Goal: Book appointment/travel/reservation

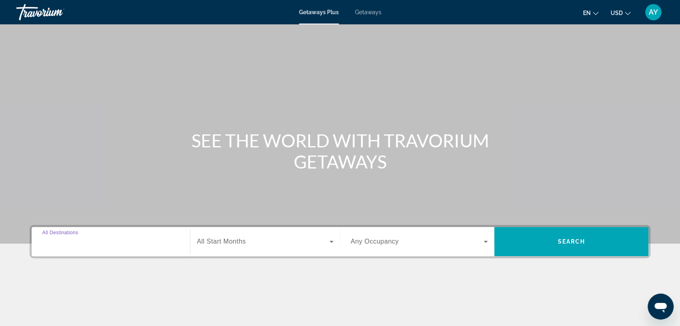
click at [116, 239] on input "Destination All Destinations" at bounding box center [110, 242] width 137 height 10
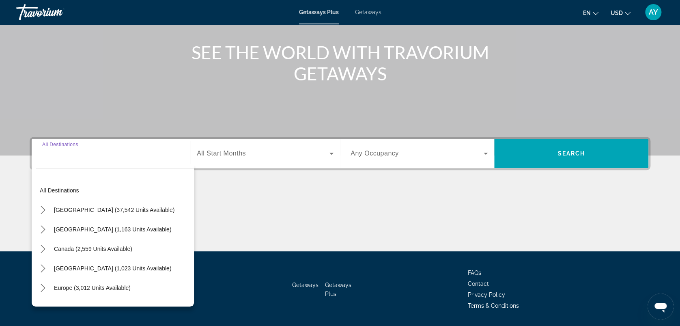
scroll to position [112, 0]
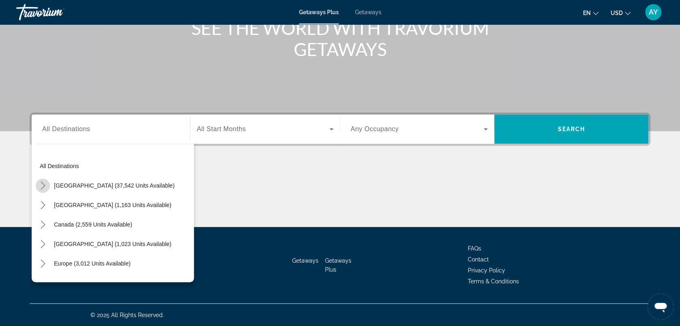
click at [42, 182] on icon "Toggle United States (37,542 units available) submenu" at bounding box center [43, 185] width 8 height 8
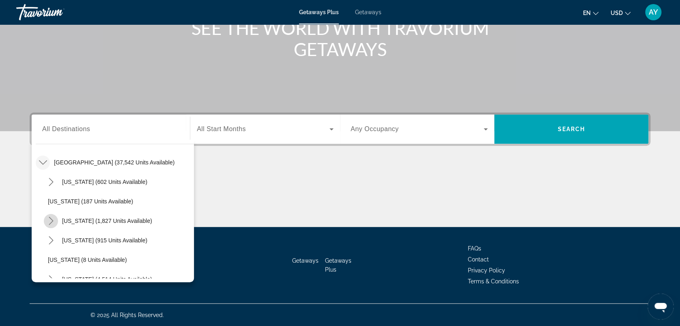
click at [52, 219] on icon "Toggle California (1,827 units available) submenu" at bounding box center [51, 221] width 4 height 8
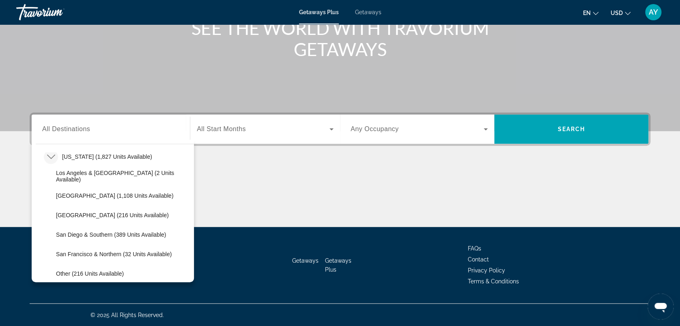
scroll to position [91, 0]
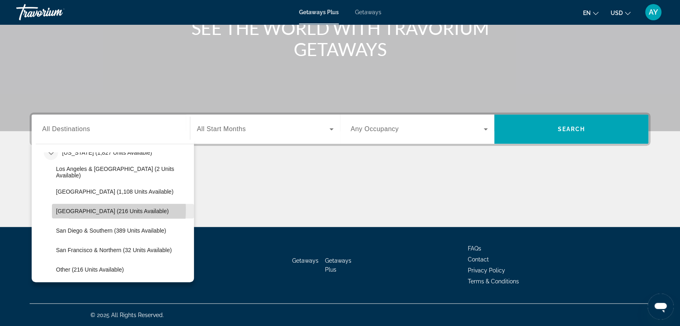
click at [75, 209] on span "Palm Springs (216 units available)" at bounding box center [112, 211] width 113 height 6
type input "**********"
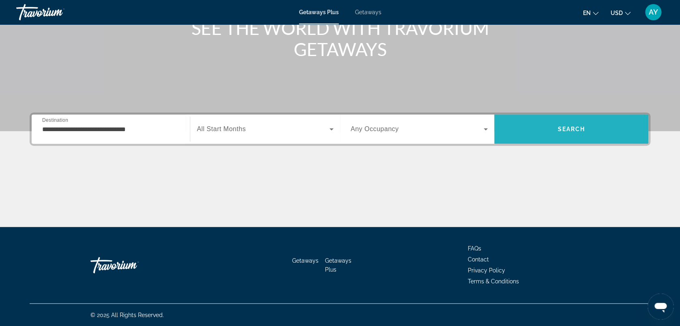
click at [537, 130] on span "Search" at bounding box center [571, 128] width 154 height 19
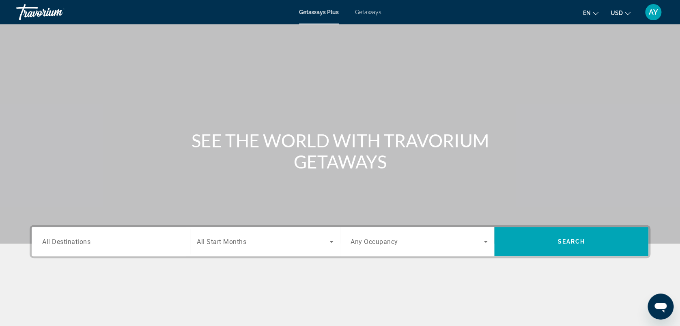
click at [107, 239] on input "Destination All Destinations" at bounding box center [110, 242] width 137 height 10
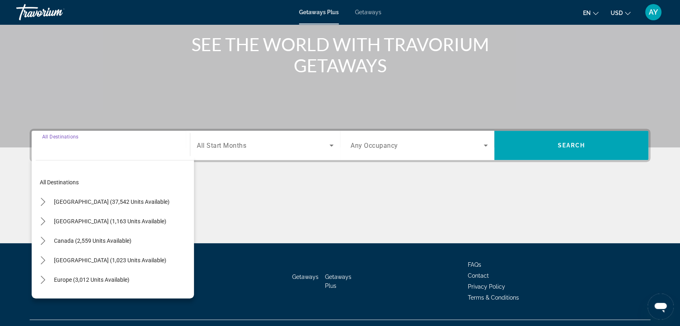
scroll to position [112, 0]
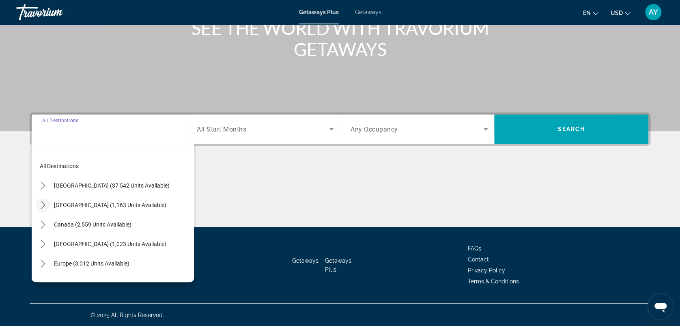
click at [45, 202] on icon "Toggle Mexico (1,163 units available) submenu" at bounding box center [43, 205] width 8 height 8
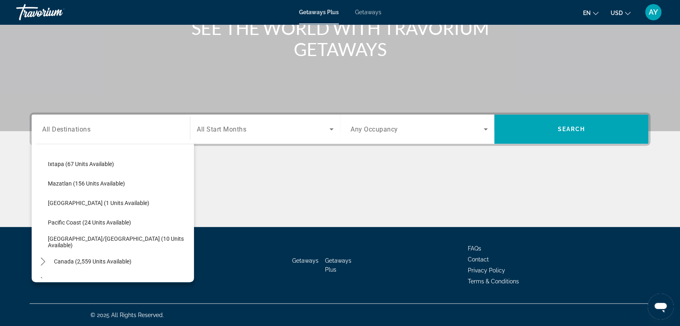
scroll to position [159, 0]
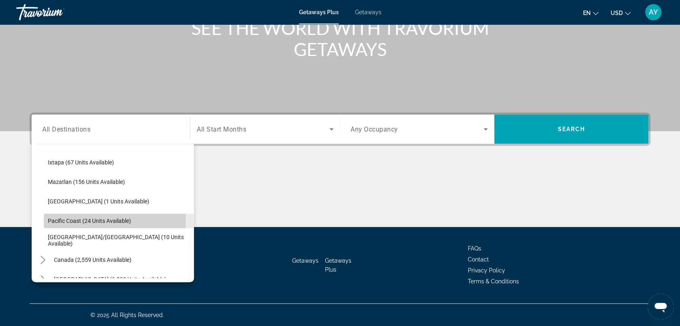
click at [99, 219] on span "Pacific Coast (24 units available)" at bounding box center [89, 220] width 83 height 6
type input "**********"
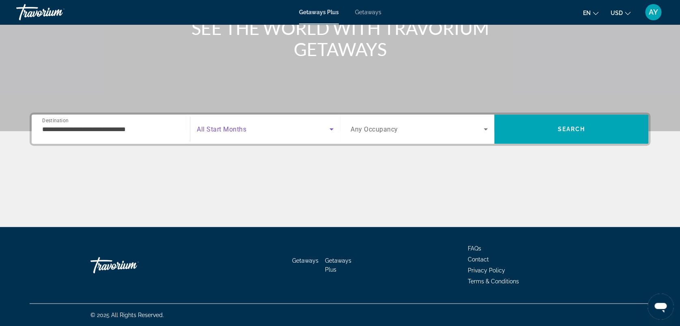
click at [332, 129] on icon "Search widget" at bounding box center [331, 129] width 10 height 10
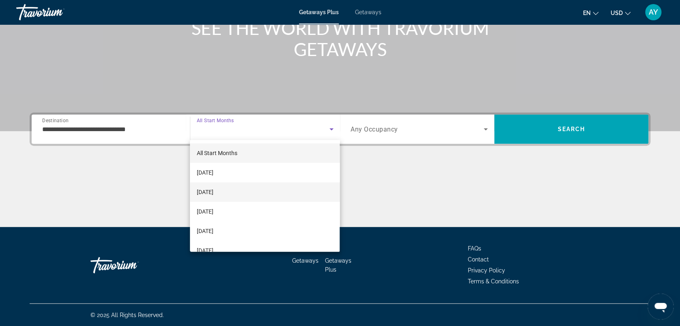
click at [213, 191] on span "November 2025" at bounding box center [204, 192] width 17 height 10
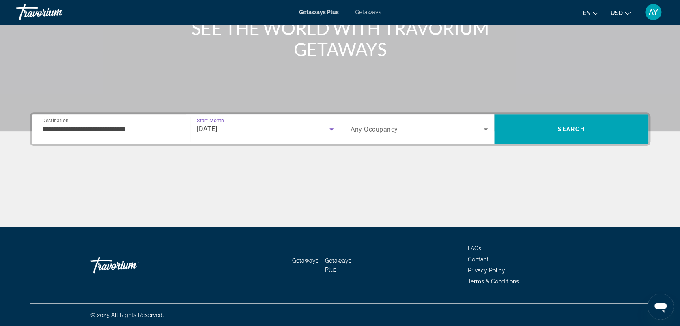
click at [484, 128] on icon "Search widget" at bounding box center [485, 129] width 4 height 2
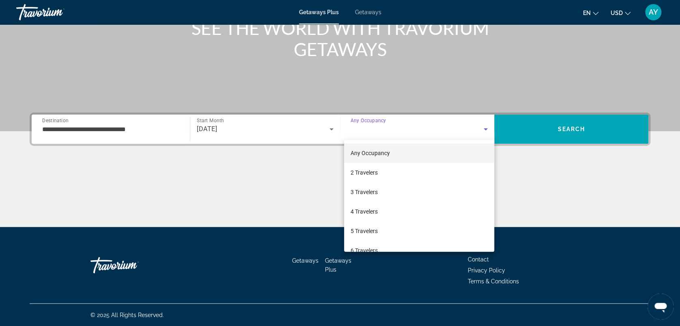
click at [566, 128] on div at bounding box center [340, 163] width 680 height 326
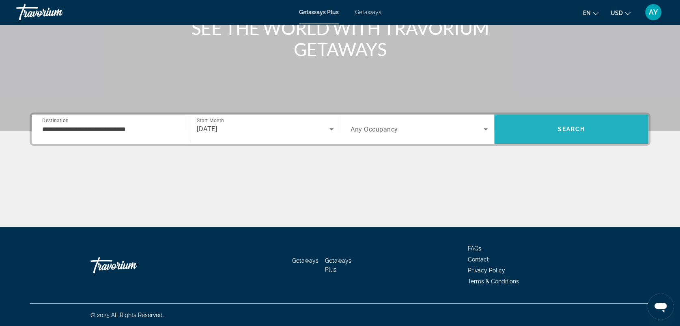
click at [561, 130] on span "Search" at bounding box center [571, 129] width 28 height 6
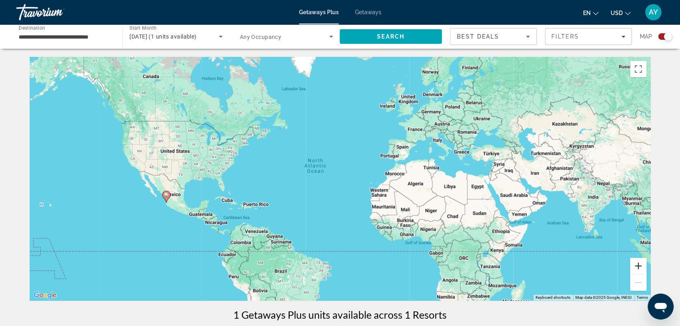
click at [640, 264] on button "Zoom in" at bounding box center [638, 265] width 16 height 16
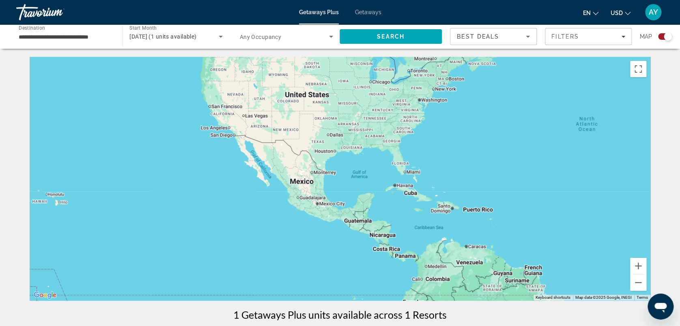
drag, startPoint x: 276, startPoint y: 225, endPoint x: 554, endPoint y: 221, distance: 277.8
click at [554, 221] on div "Main content" at bounding box center [340, 178] width 620 height 243
click at [382, 38] on span "Search" at bounding box center [391, 36] width 28 height 6
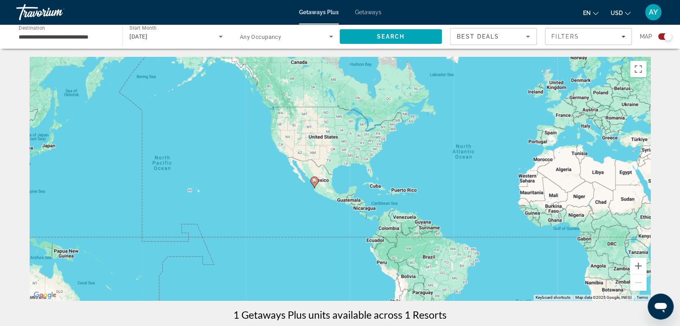
click at [663, 35] on div "Search widget" at bounding box center [667, 36] width 8 height 8
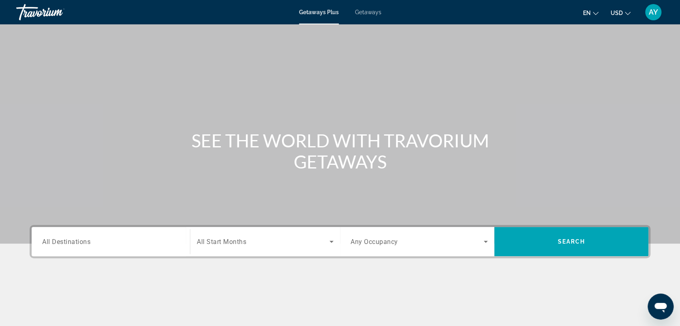
click at [92, 240] on input "Destination All Destinations" at bounding box center [110, 242] width 137 height 10
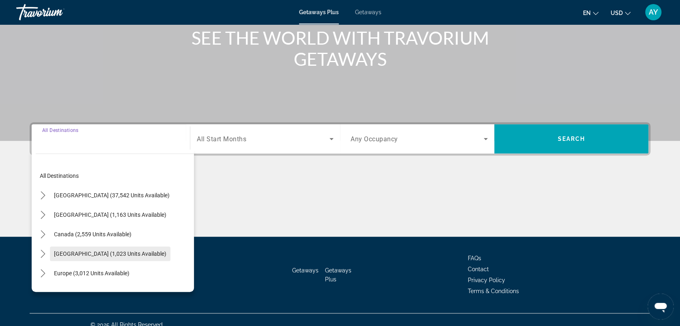
scroll to position [112, 0]
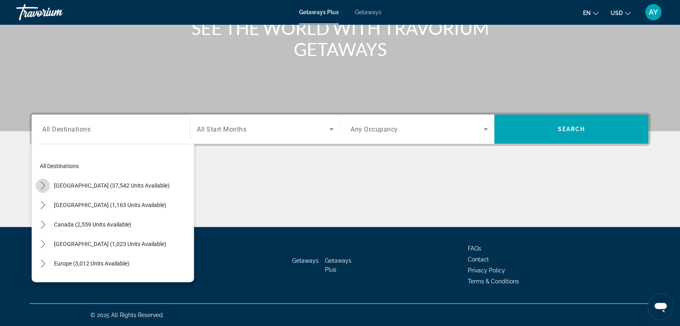
click at [44, 184] on icon "Toggle United States (37,542 units available) submenu" at bounding box center [43, 185] width 8 height 8
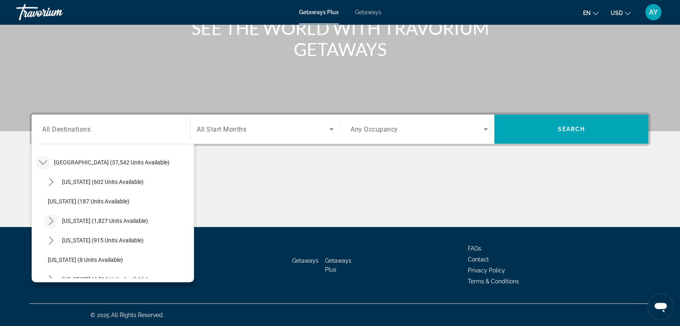
click at [53, 220] on icon "Toggle California (1,827 units available) submenu" at bounding box center [51, 221] width 8 height 8
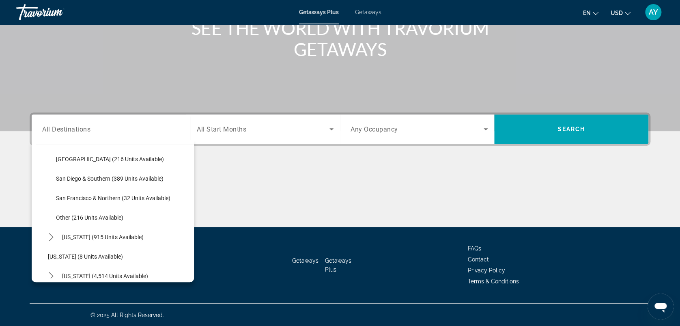
scroll to position [135, 0]
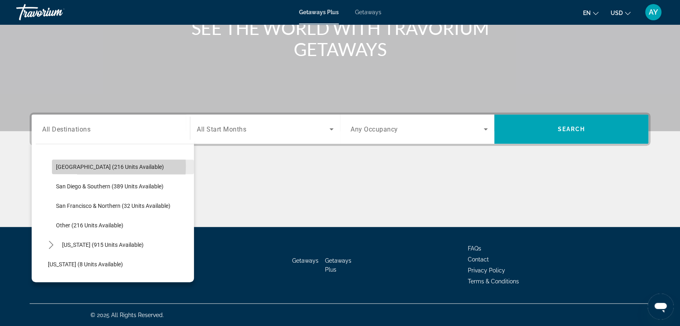
click at [79, 165] on span "Palm Springs (216 units available)" at bounding box center [110, 166] width 108 height 6
type input "**********"
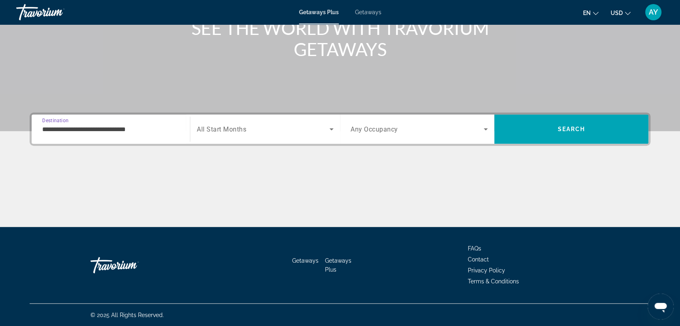
click at [331, 127] on icon "Search widget" at bounding box center [331, 129] width 10 height 10
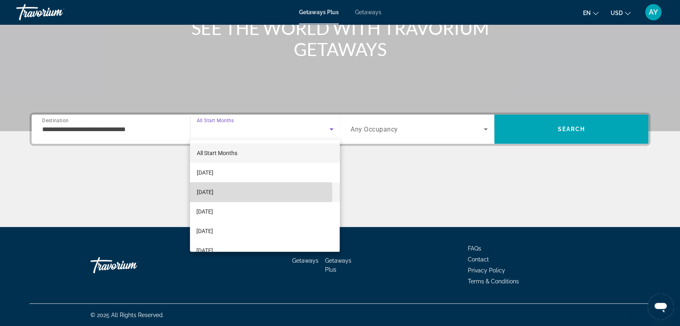
click at [213, 194] on span "November 2025" at bounding box center [204, 192] width 17 height 10
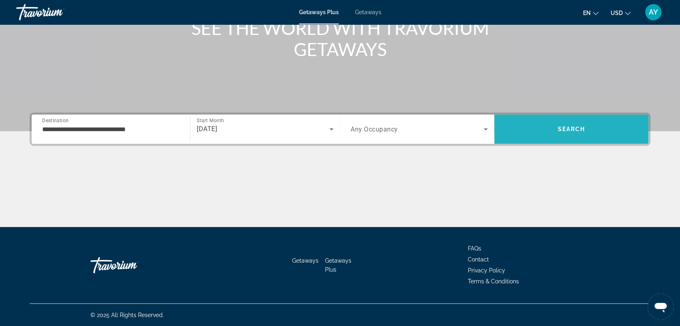
click at [560, 126] on span "Search" at bounding box center [571, 129] width 28 height 6
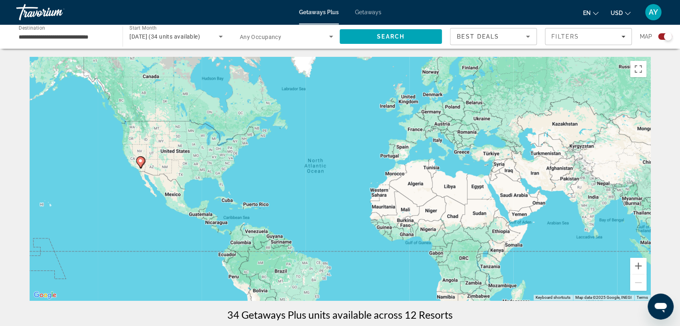
click at [659, 33] on div "Search widget" at bounding box center [662, 36] width 20 height 6
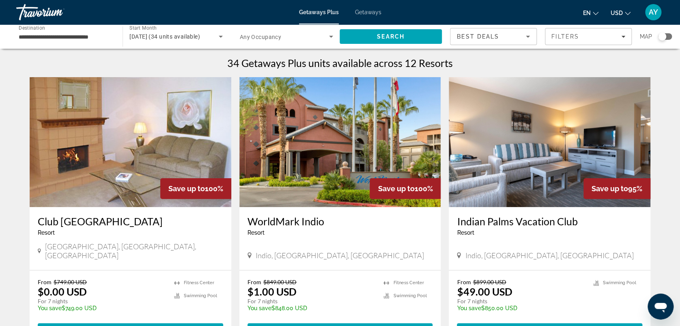
scroll to position [54, 0]
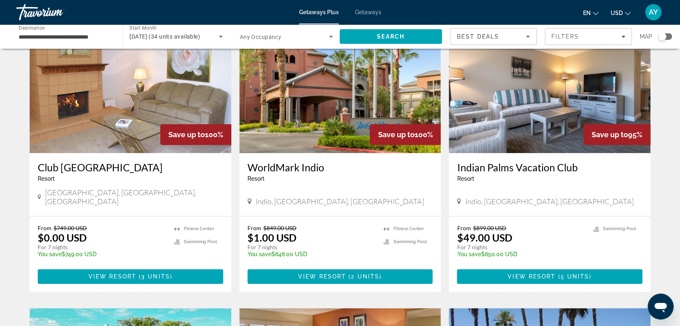
click at [307, 101] on img "Main content" at bounding box center [340, 88] width 202 height 130
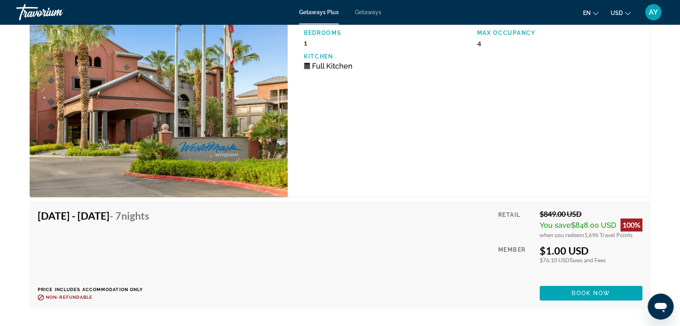
scroll to position [1581, 0]
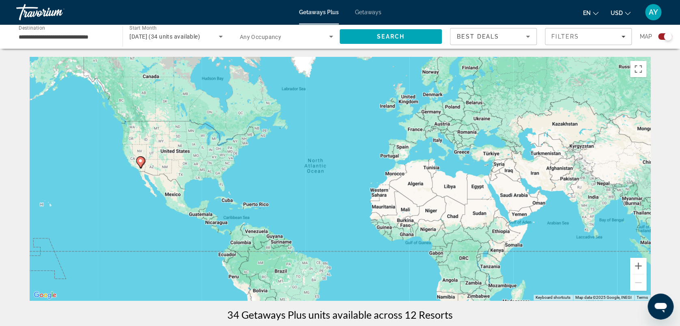
click at [661, 36] on div "Search widget" at bounding box center [665, 36] width 14 height 6
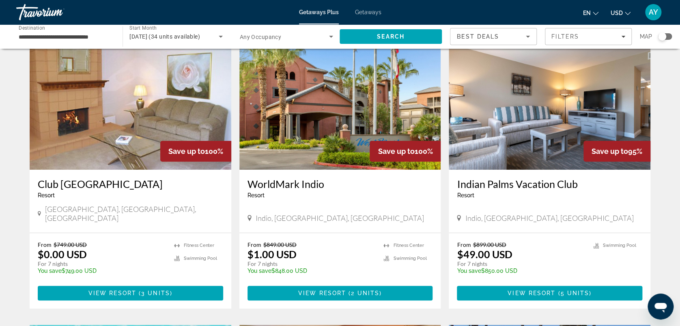
scroll to position [54, 0]
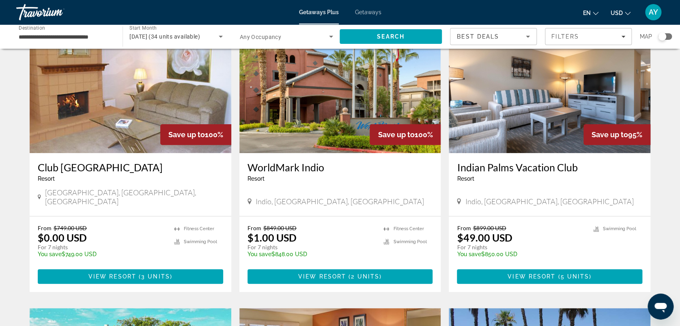
click at [117, 124] on img "Main content" at bounding box center [131, 88] width 202 height 130
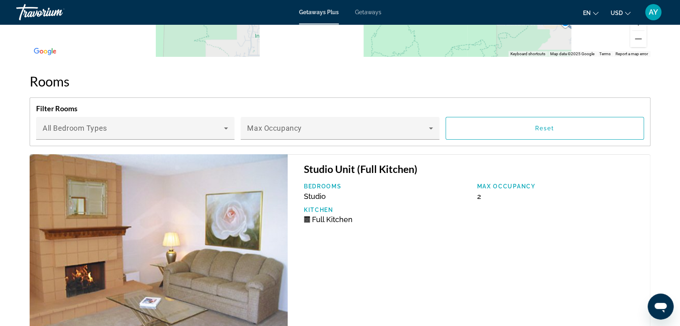
scroll to position [1140, 0]
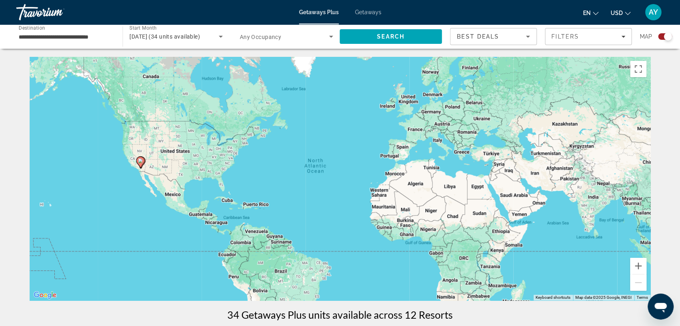
click at [660, 35] on div "Search widget" at bounding box center [665, 36] width 14 height 6
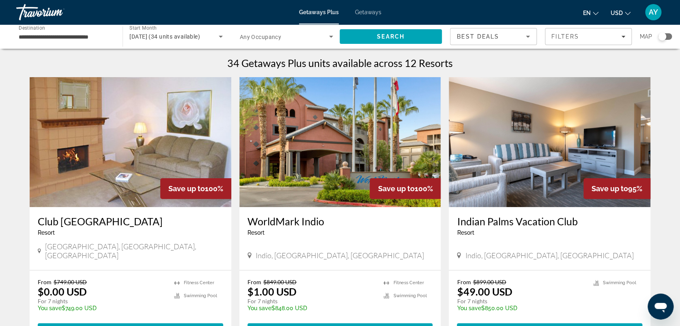
click at [507, 176] on img "Main content" at bounding box center [549, 142] width 202 height 130
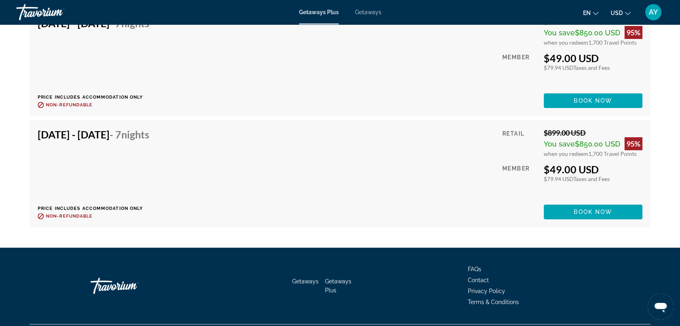
scroll to position [1534, 0]
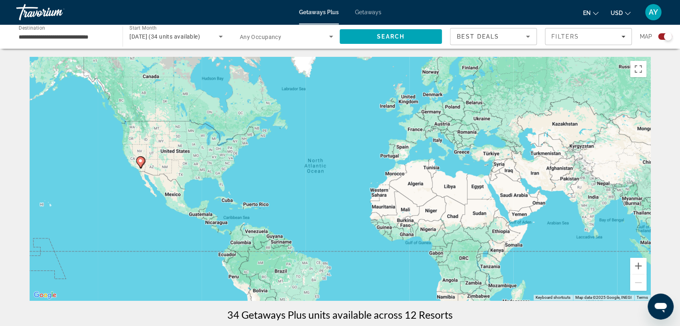
click at [660, 36] on div "Search widget" at bounding box center [665, 36] width 14 height 6
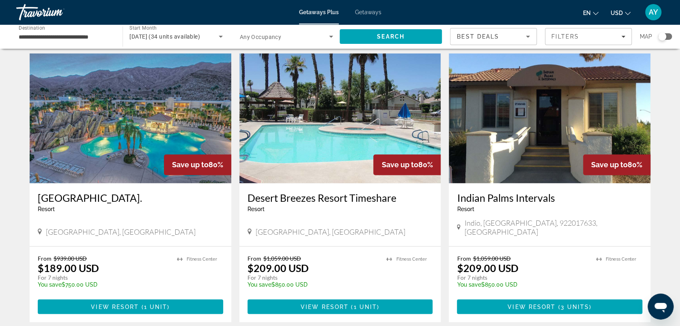
scroll to position [594, 0]
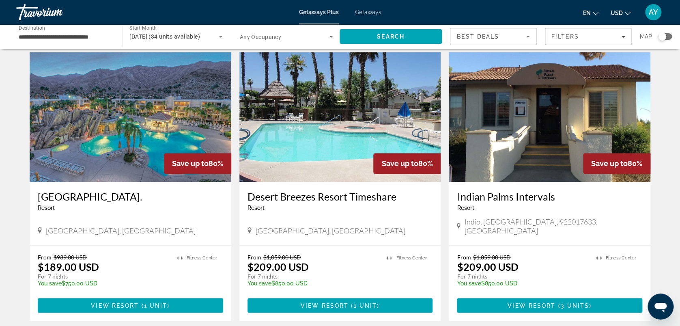
click at [138, 102] on img "Main content" at bounding box center [131, 117] width 202 height 130
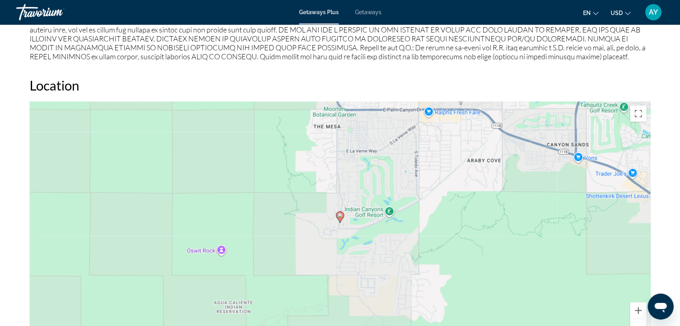
scroll to position [927, 0]
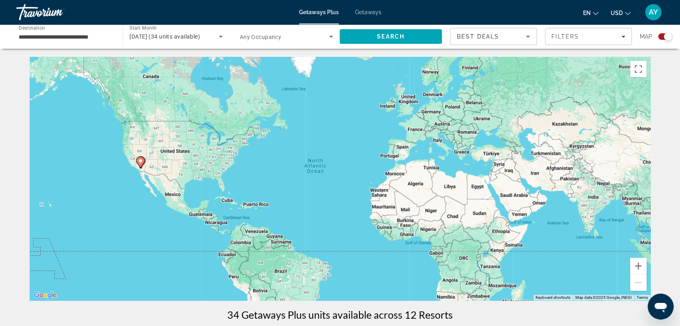
click at [662, 34] on div "Search widget" at bounding box center [665, 36] width 14 height 6
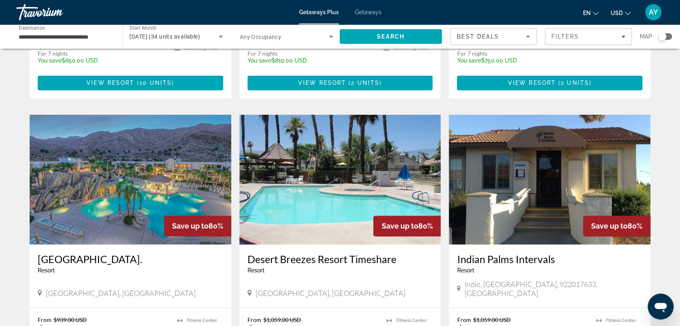
scroll to position [541, 0]
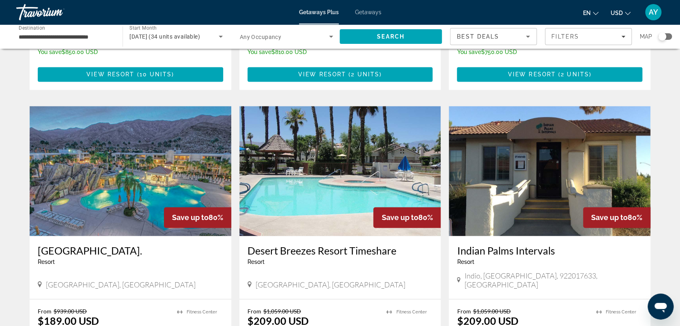
click at [311, 191] on img "Main content" at bounding box center [340, 171] width 202 height 130
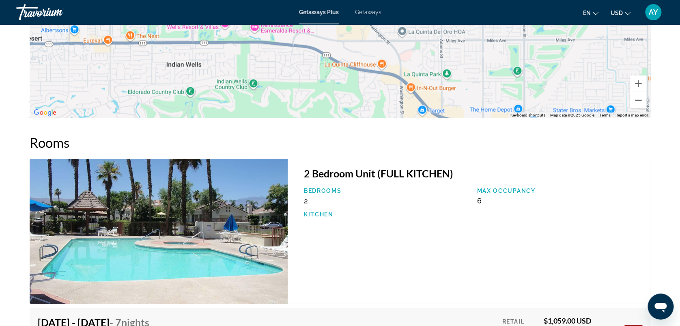
scroll to position [1133, 0]
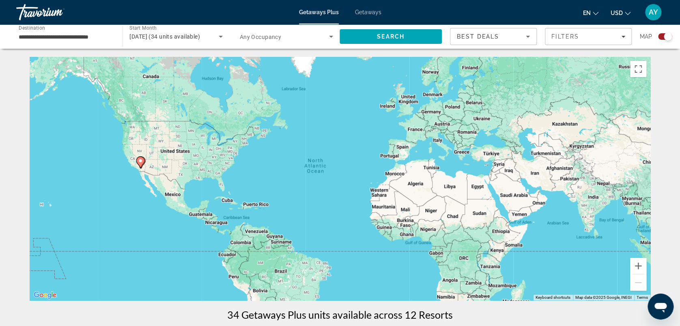
click at [658, 36] on div "Search widget" at bounding box center [665, 36] width 14 height 6
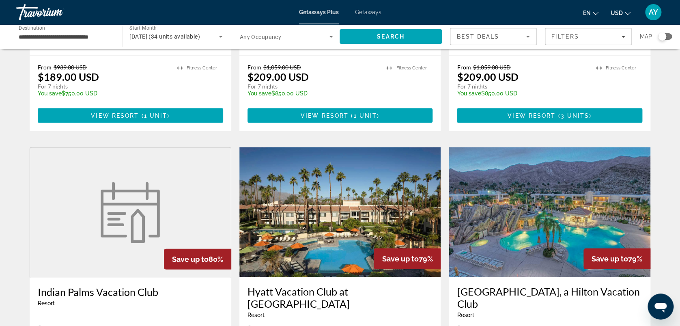
scroll to position [811, 0]
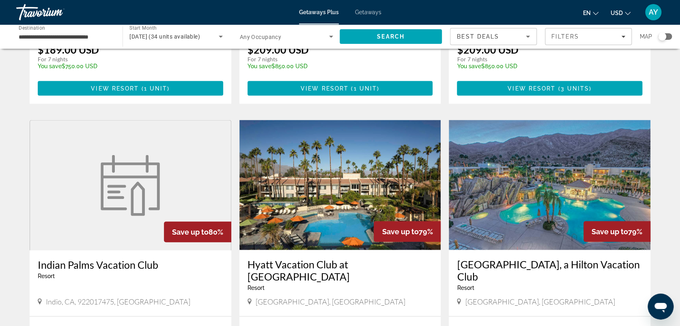
click at [344, 181] on img "Main content" at bounding box center [340, 185] width 202 height 130
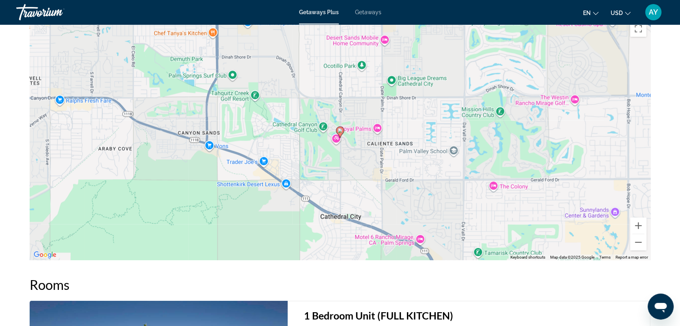
scroll to position [993, 0]
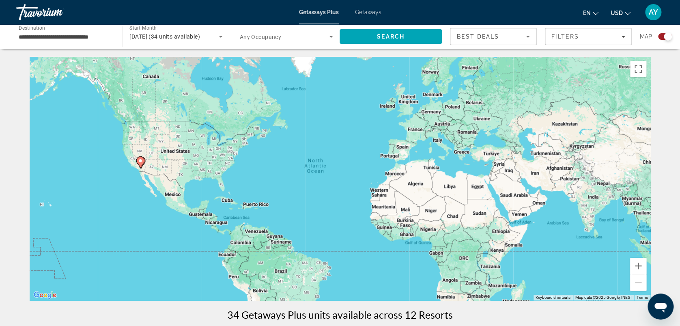
click at [660, 35] on div "Search widget" at bounding box center [665, 36] width 14 height 6
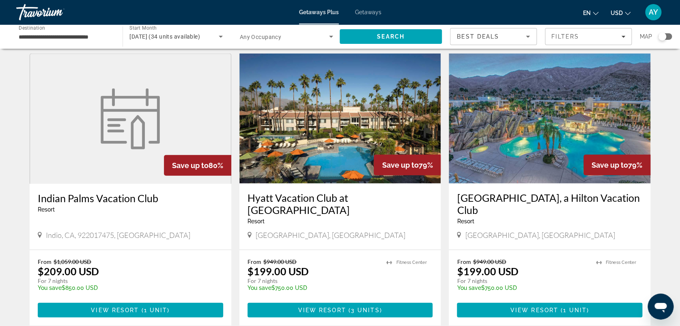
scroll to position [919, 0]
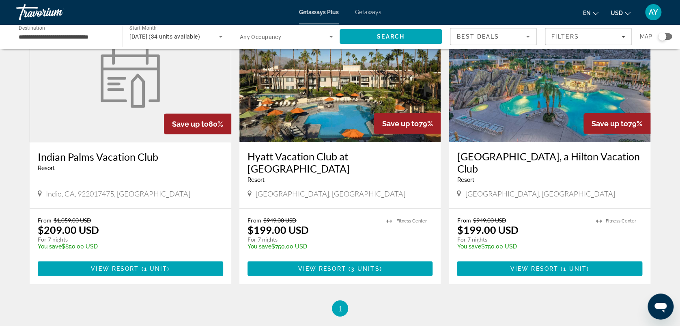
click at [502, 71] on img "Main content" at bounding box center [549, 77] width 202 height 130
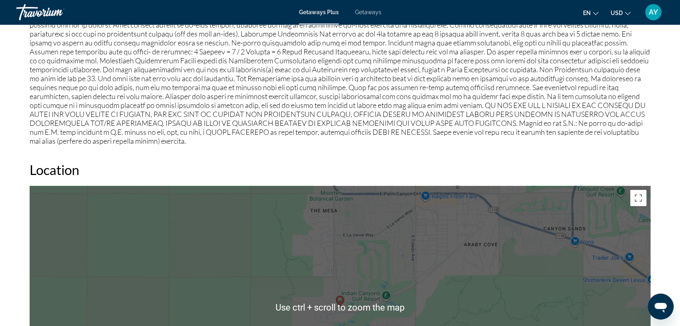
scroll to position [649, 0]
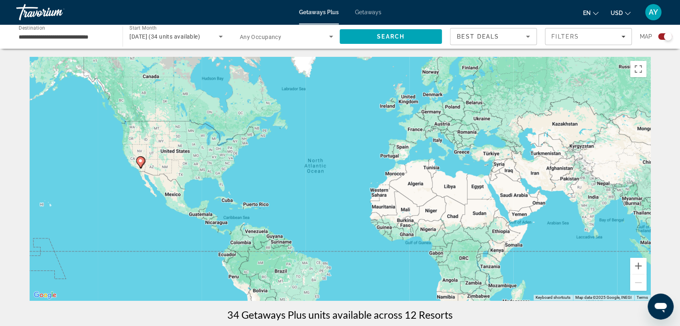
click at [660, 36] on div "Search widget" at bounding box center [665, 36] width 14 height 6
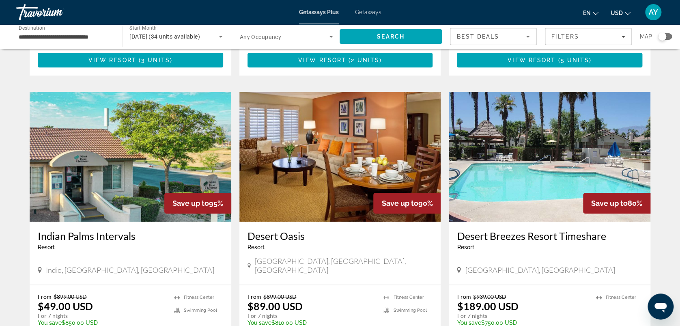
scroll to position [324, 0]
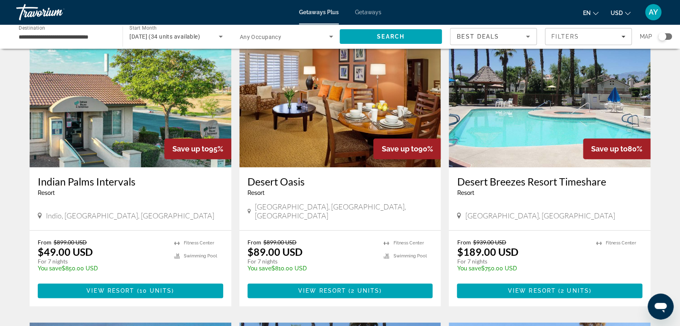
click at [318, 140] on img "Main content" at bounding box center [340, 102] width 202 height 130
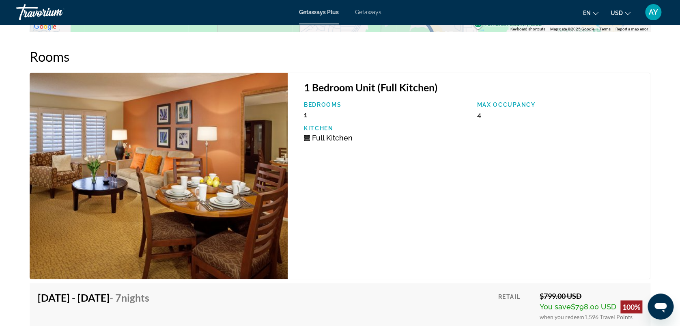
scroll to position [1405, 0]
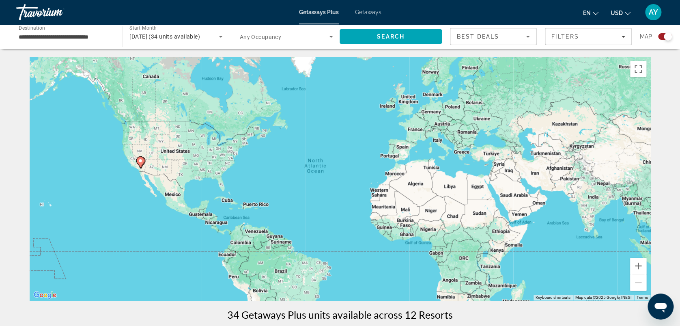
click at [659, 35] on div "Search widget" at bounding box center [665, 36] width 14 height 6
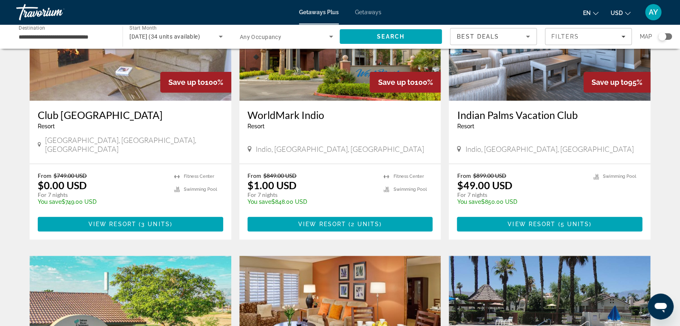
scroll to position [13, 0]
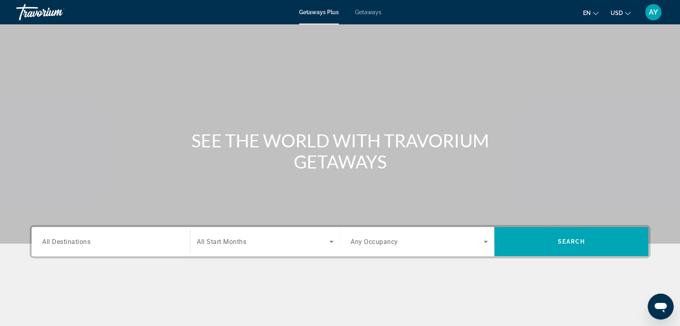
click at [97, 240] on input "Destination All Destinations" at bounding box center [110, 242] width 137 height 10
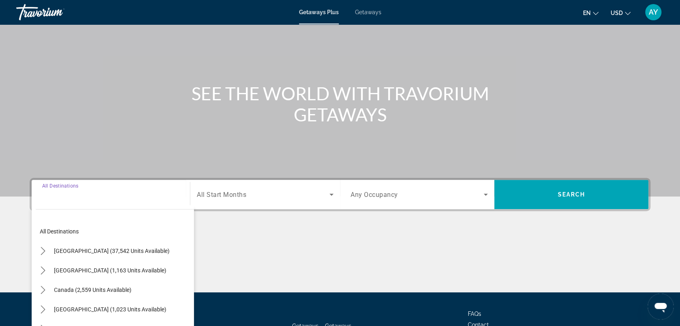
scroll to position [112, 0]
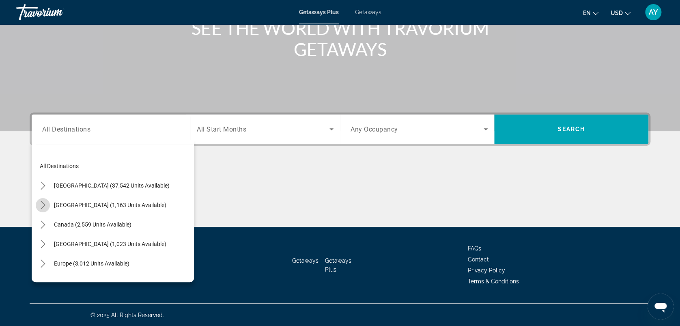
click at [43, 202] on icon "Toggle Mexico (1,163 units available) submenu" at bounding box center [43, 205] width 8 height 8
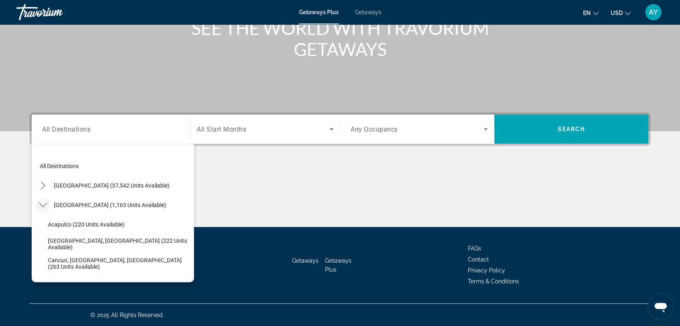
scroll to position [43, 0]
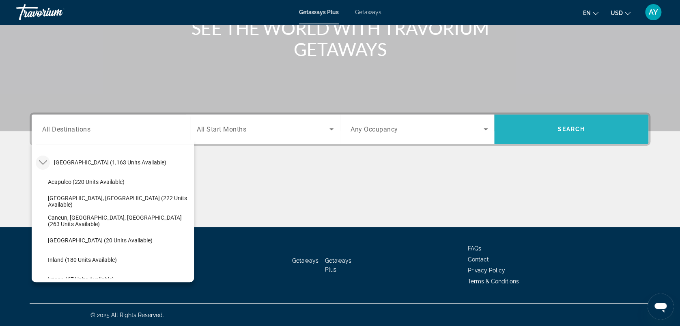
click at [536, 135] on span "Search" at bounding box center [571, 128] width 154 height 19
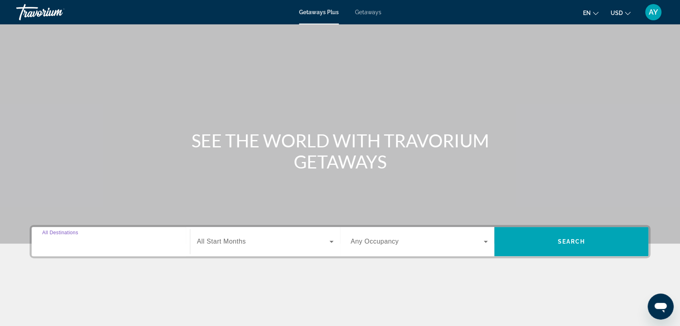
click at [91, 240] on input "Destination All Destinations" at bounding box center [110, 242] width 137 height 10
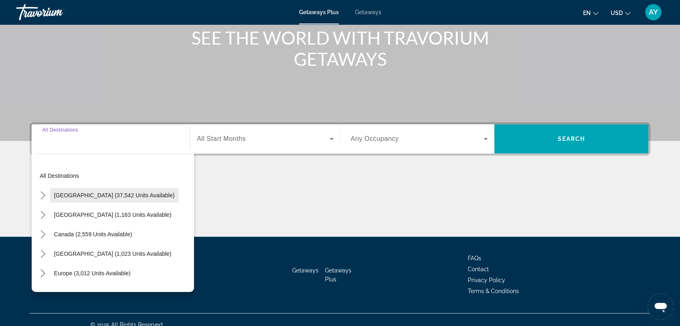
scroll to position [112, 0]
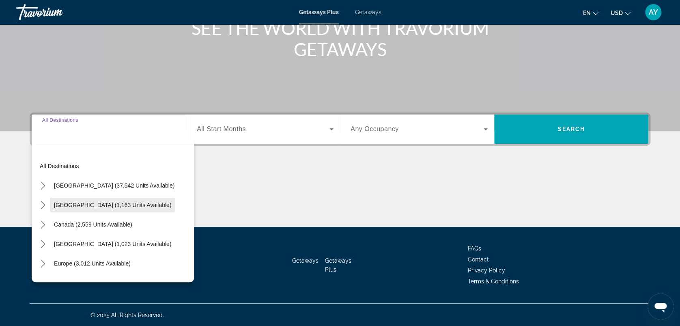
click at [60, 204] on span "[GEOGRAPHIC_DATA] (1,163 units available)" at bounding box center [112, 205] width 117 height 6
type input "**********"
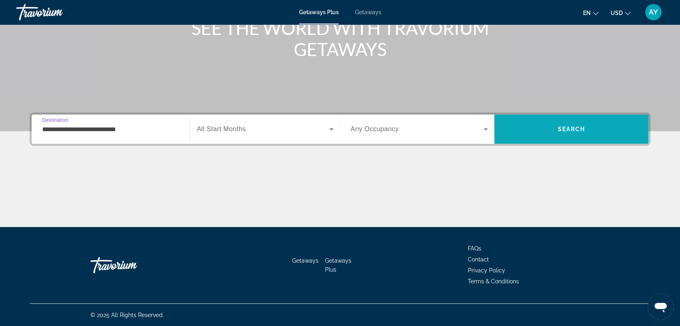
click at [571, 127] on span "Search" at bounding box center [571, 129] width 28 height 6
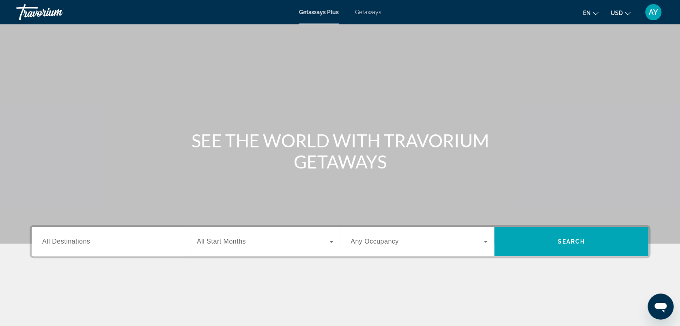
click at [69, 240] on span "All Destinations" at bounding box center [66, 241] width 48 height 7
click at [69, 240] on input "Destination All Destinations" at bounding box center [110, 242] width 137 height 10
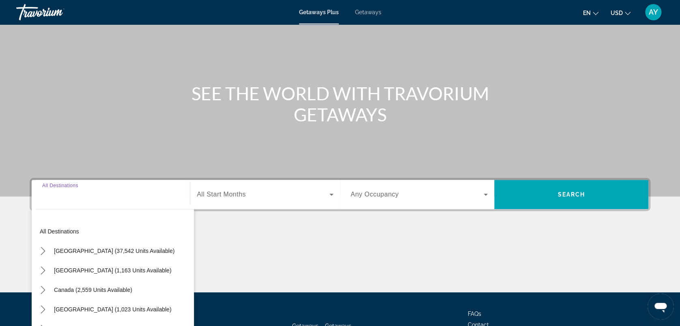
scroll to position [112, 0]
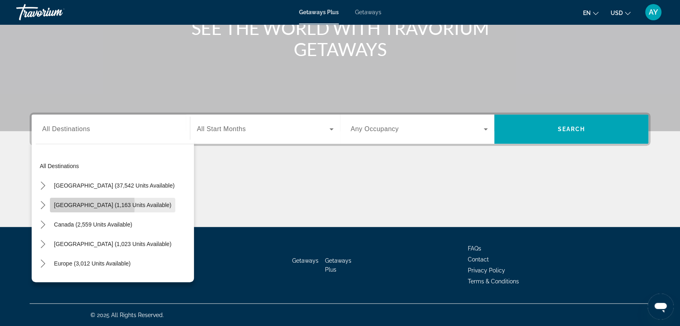
click at [62, 204] on span "[GEOGRAPHIC_DATA] (1,163 units available)" at bounding box center [112, 205] width 117 height 6
type input "**********"
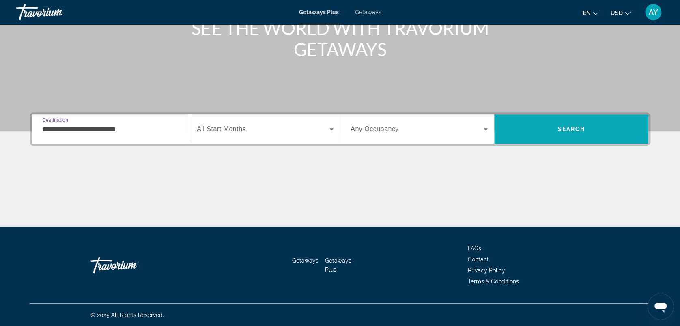
click at [560, 132] on span "Search" at bounding box center [571, 128] width 154 height 19
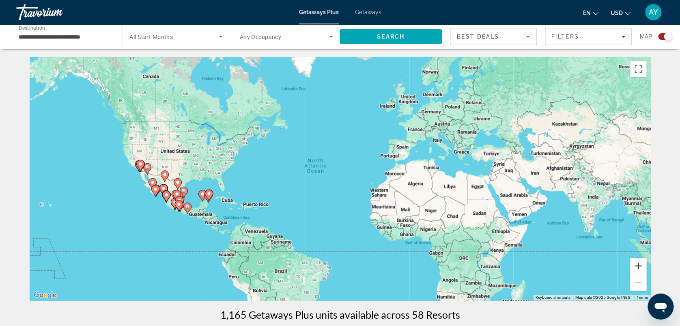
click at [637, 267] on button "Zoom in" at bounding box center [638, 265] width 16 height 16
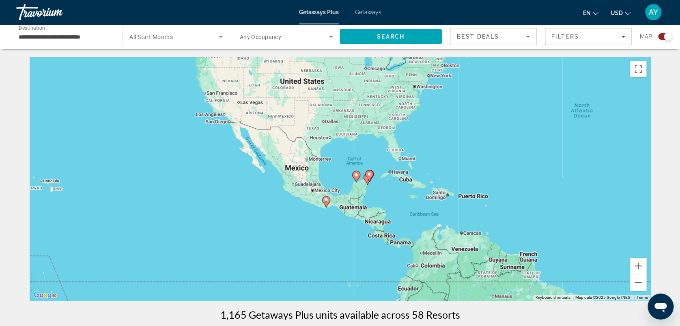
drag, startPoint x: 277, startPoint y: 208, endPoint x: 506, endPoint y: 176, distance: 230.5
click at [506, 176] on div "To activate drag with keyboard, press Alt + Enter. Once in keyboard drag state,…" at bounding box center [340, 178] width 620 height 243
click at [245, 122] on image "Main content" at bounding box center [245, 120] width 5 height 5
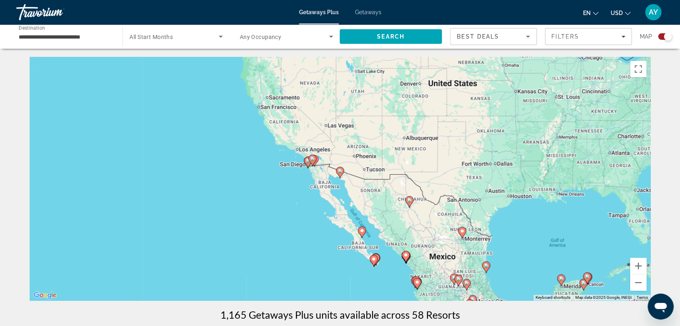
click at [341, 174] on icon "Main content" at bounding box center [339, 172] width 7 height 11
type input "**********"
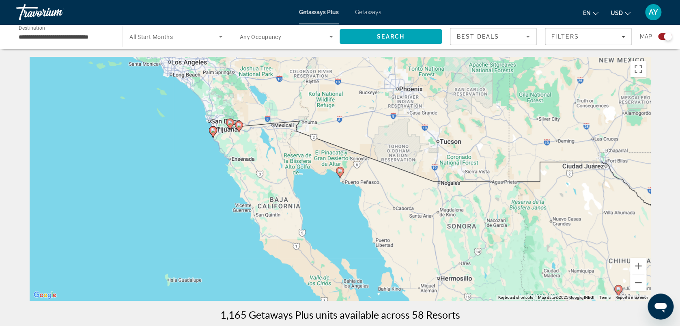
click at [341, 174] on icon "Main content" at bounding box center [339, 172] width 7 height 11
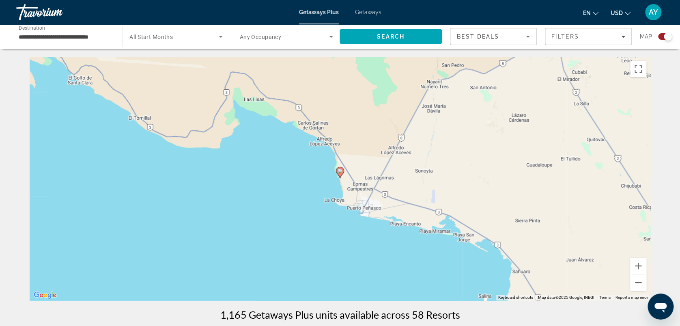
click at [339, 174] on icon "Main content" at bounding box center [339, 172] width 7 height 11
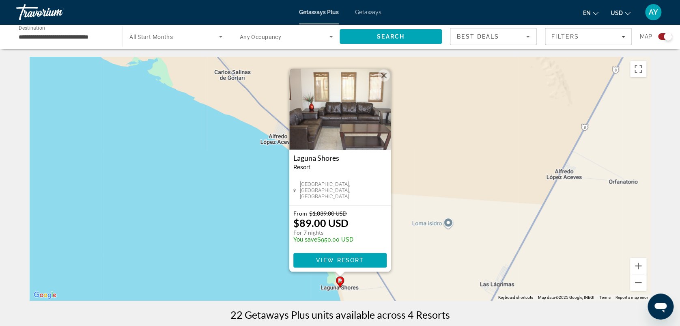
click at [334, 136] on img "Main content" at bounding box center [339, 109] width 101 height 81
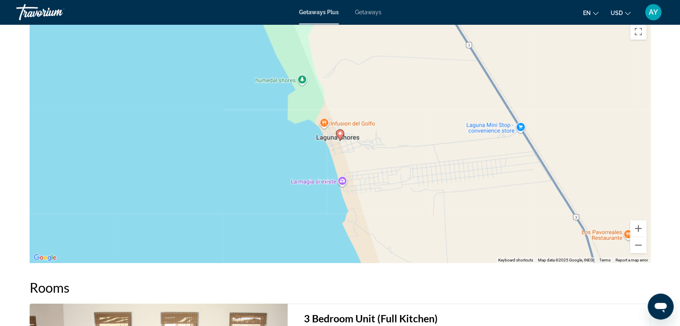
scroll to position [926, 0]
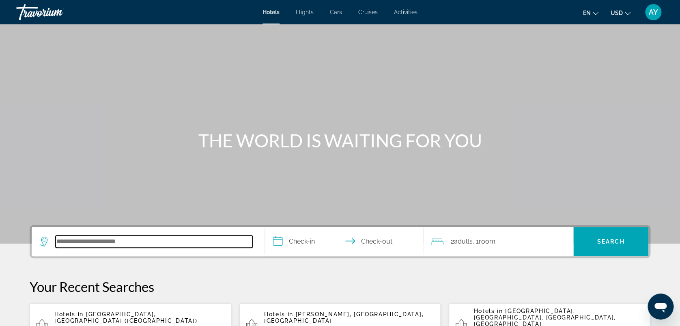
click at [140, 238] on input "Search hotel destination" at bounding box center [154, 241] width 197 height 12
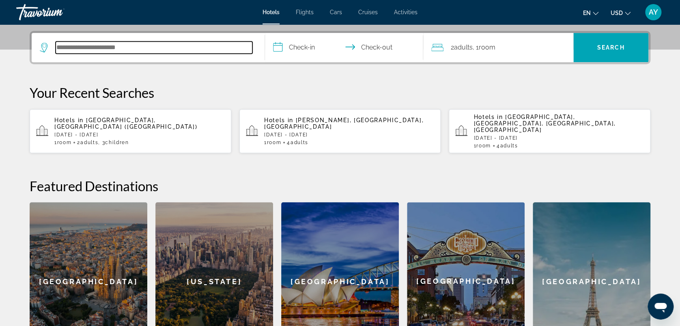
scroll to position [198, 0]
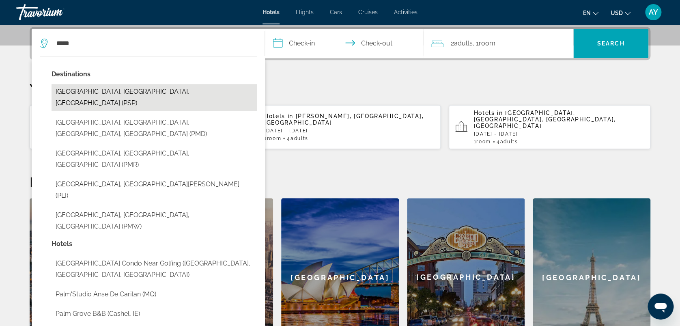
click at [81, 91] on button "Palm Springs, CA, United States (PSP)" at bounding box center [153, 97] width 205 height 27
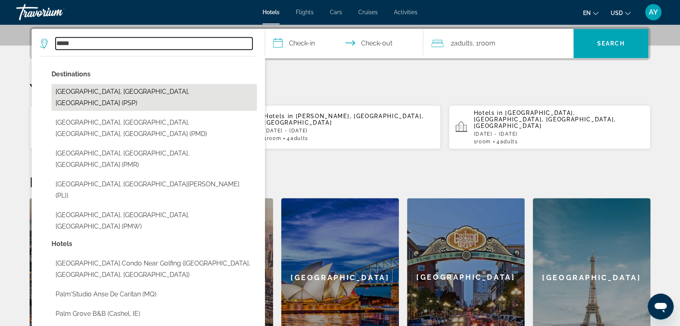
type input "**********"
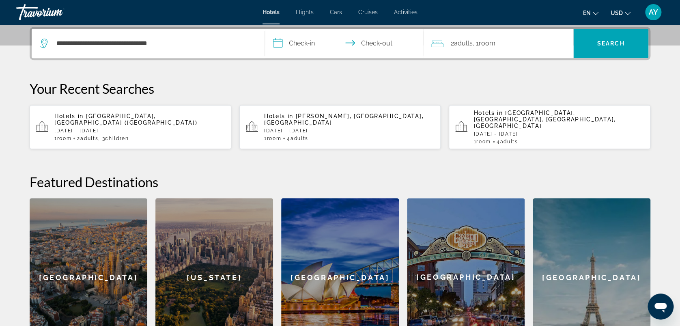
click at [278, 43] on input "**********" at bounding box center [345, 45] width 161 height 32
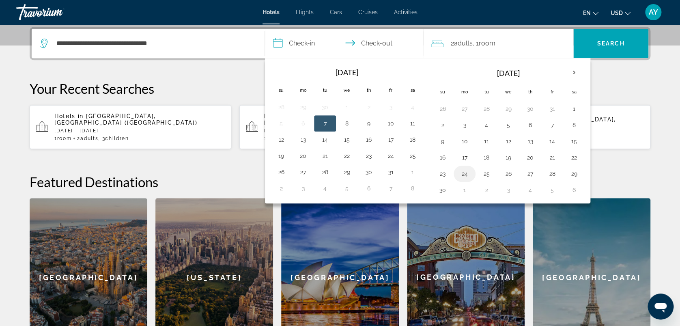
click at [462, 173] on button "24" at bounding box center [464, 173] width 13 height 11
click at [514, 173] on td "26" at bounding box center [508, 173] width 22 height 16
click at [509, 174] on button "26" at bounding box center [508, 173] width 13 height 11
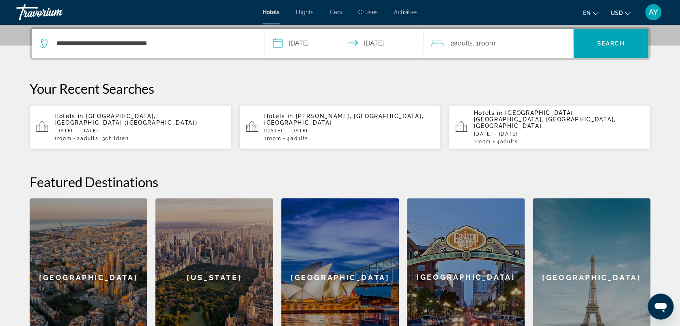
click at [277, 44] on input "**********" at bounding box center [345, 45] width 161 height 32
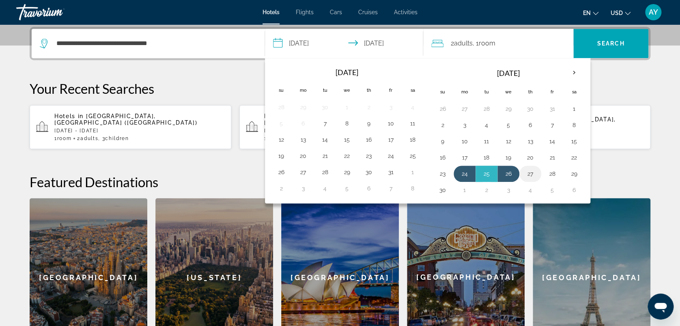
click at [529, 172] on button "27" at bounding box center [529, 173] width 13 height 11
click at [465, 172] on button "24" at bounding box center [464, 173] width 13 height 11
type input "**********"
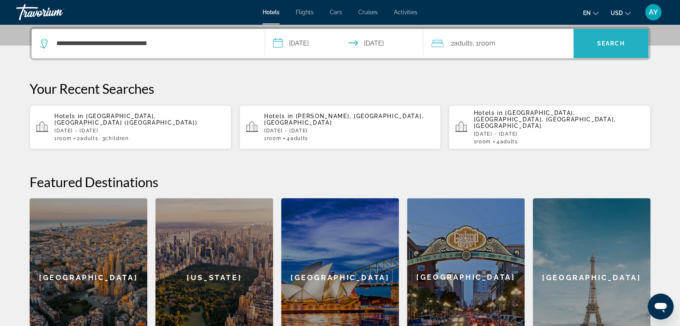
click at [601, 46] on span "Search" at bounding box center [610, 43] width 75 height 19
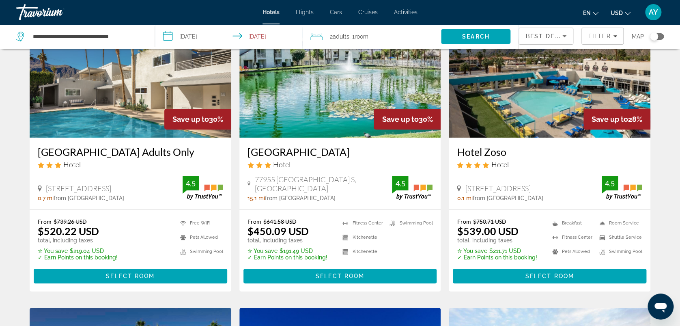
scroll to position [54, 0]
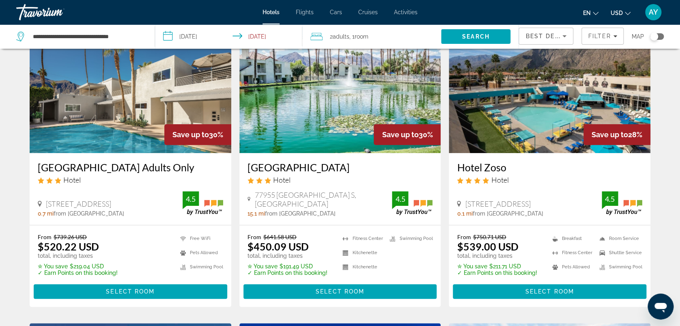
click at [287, 115] on img "Main content" at bounding box center [340, 88] width 202 height 130
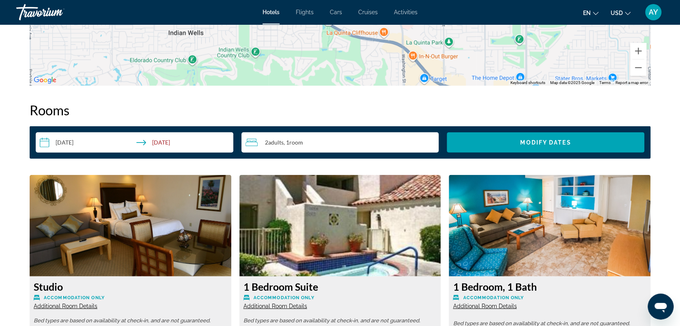
scroll to position [757, 0]
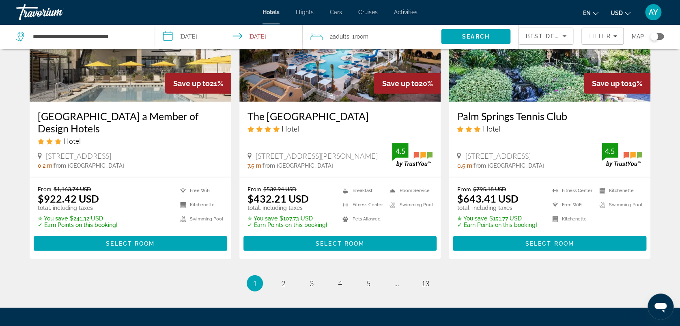
scroll to position [973, 0]
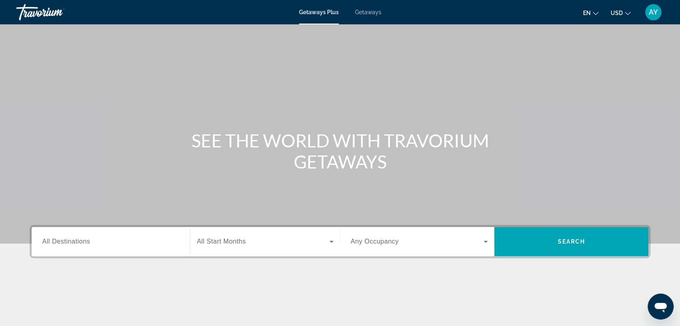
click at [88, 239] on span "All Destinations" at bounding box center [66, 241] width 48 height 7
click at [88, 239] on input "Destination All Destinations" at bounding box center [110, 242] width 137 height 10
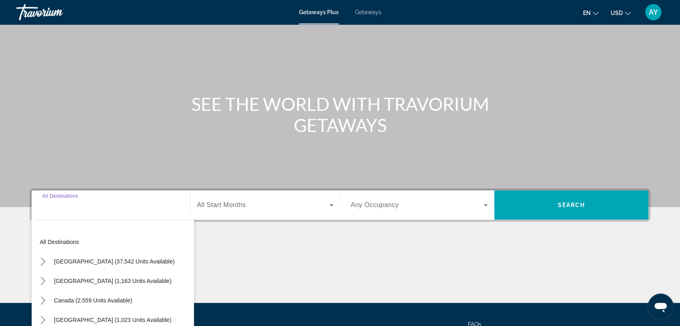
scroll to position [112, 0]
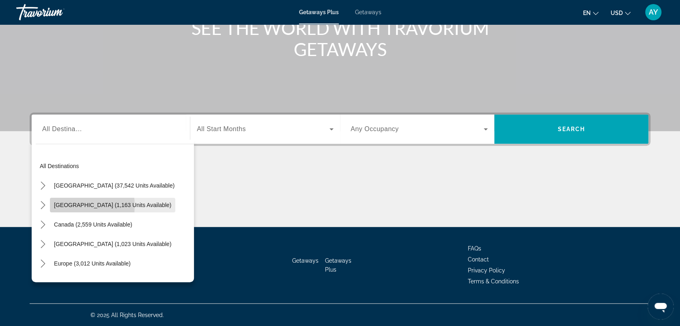
click at [65, 205] on span "[GEOGRAPHIC_DATA] (1,163 units available)" at bounding box center [112, 205] width 117 height 6
type input "**********"
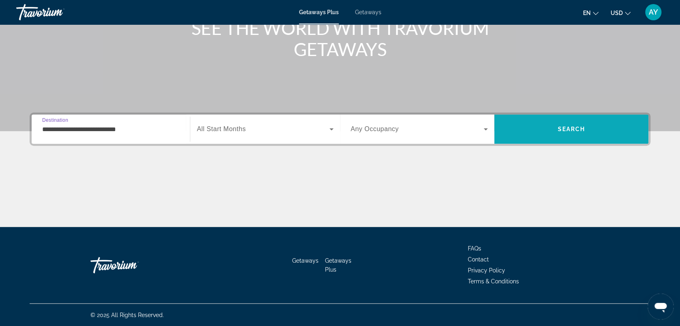
click at [566, 124] on span "Search" at bounding box center [571, 128] width 154 height 19
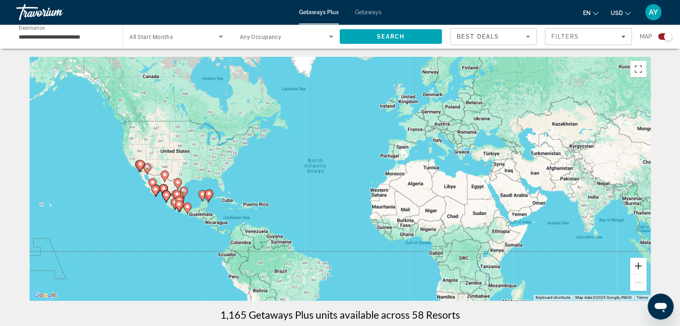
click at [638, 264] on button "Zoom in" at bounding box center [638, 265] width 16 height 16
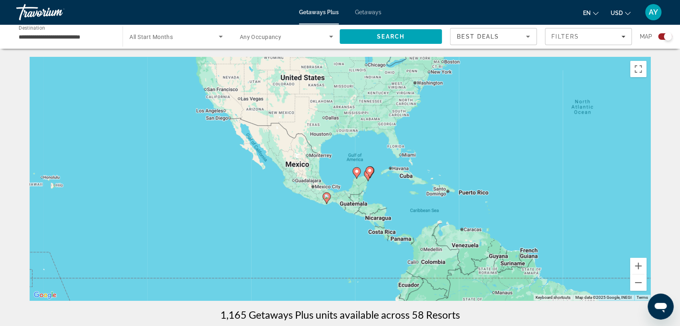
drag, startPoint x: 224, startPoint y: 185, endPoint x: 482, endPoint y: 146, distance: 260.9
click at [482, 146] on div "To activate drag with keyboard, press Alt + Enter. Once in keyboard drag state,…" at bounding box center [340, 178] width 620 height 243
click at [635, 264] on button "Zoom in" at bounding box center [638, 265] width 16 height 16
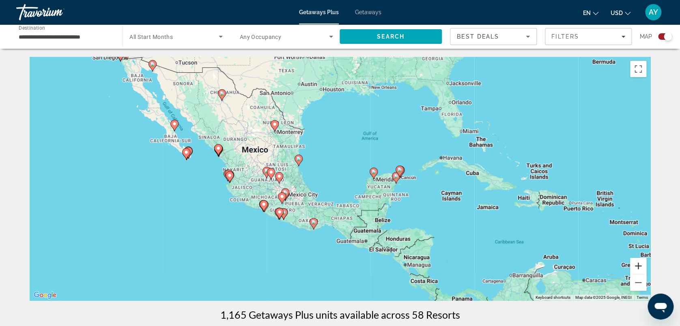
click at [636, 265] on button "Zoom in" at bounding box center [638, 265] width 16 height 16
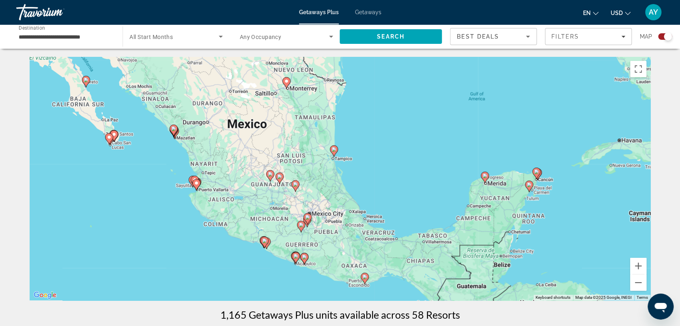
drag, startPoint x: 318, startPoint y: 182, endPoint x: 397, endPoint y: 185, distance: 79.1
click at [397, 185] on div "To activate drag with keyboard, press Alt + Enter. Once in keyboard drag state,…" at bounding box center [340, 178] width 620 height 243
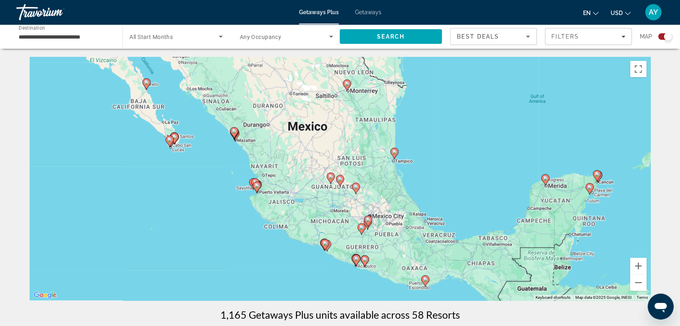
drag, startPoint x: 378, startPoint y: 132, endPoint x: 440, endPoint y: 135, distance: 61.7
click at [440, 135] on div "To activate drag with keyboard, press Alt + Enter. Once in keyboard drag state,…" at bounding box center [340, 178] width 620 height 243
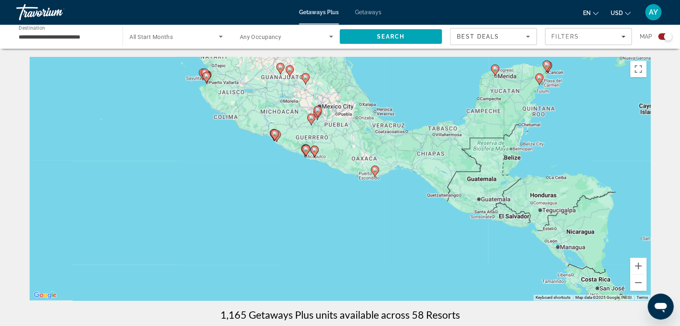
drag, startPoint x: 451, startPoint y: 228, endPoint x: 401, endPoint y: 118, distance: 121.6
click at [401, 118] on div "To activate drag with keyboard, press Alt + Enter. Once in keyboard drag state,…" at bounding box center [340, 178] width 620 height 243
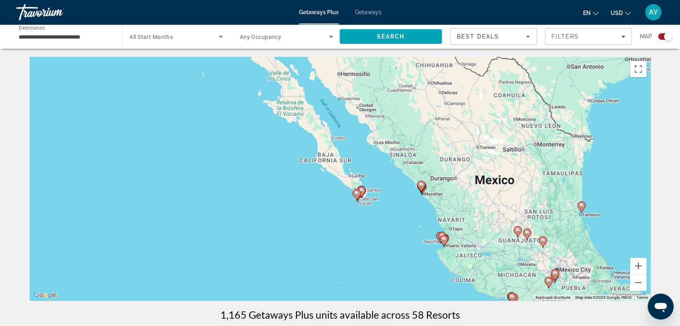
drag, startPoint x: 245, startPoint y: 185, endPoint x: 483, endPoint y: 349, distance: 289.9
click at [483, 325] on html "**********" at bounding box center [340, 163] width 680 height 326
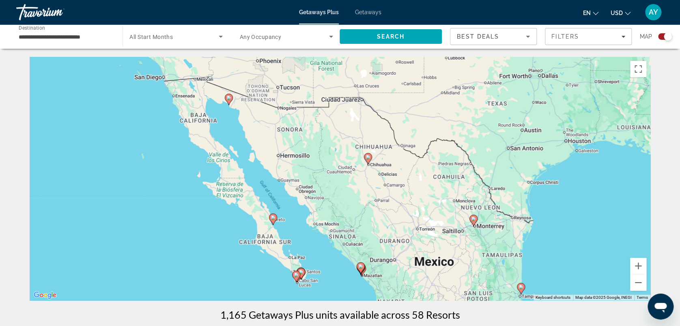
drag, startPoint x: 298, startPoint y: 217, endPoint x: 245, endPoint y: 293, distance: 92.8
click at [245, 293] on div "To activate drag with keyboard, press Alt + Enter. Once in keyboard drag state,…" at bounding box center [340, 178] width 620 height 243
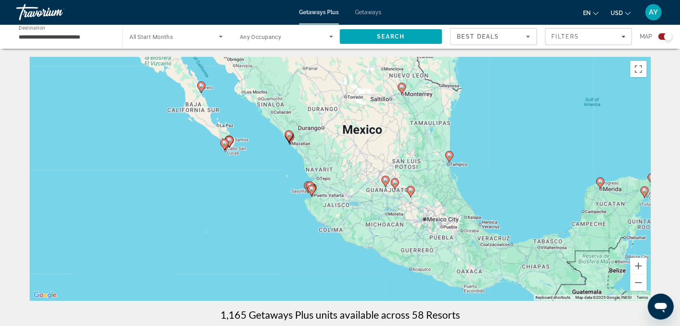
drag, startPoint x: 207, startPoint y: 285, endPoint x: 135, endPoint y: 153, distance: 150.8
click at [135, 153] on div "To activate drag with keyboard, press Alt + Enter. Once in keyboard drag state,…" at bounding box center [340, 178] width 620 height 243
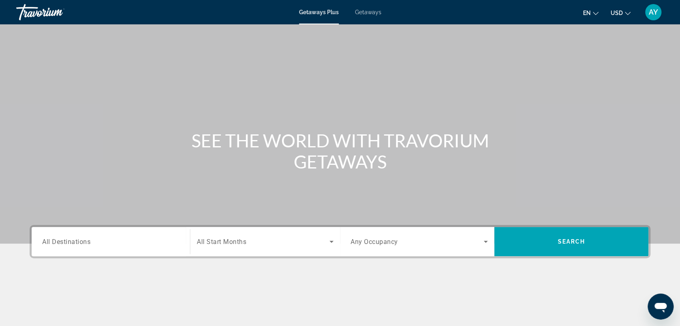
click at [82, 238] on span "All Destinations" at bounding box center [66, 241] width 48 height 8
click at [82, 238] on input "Destination All Destinations" at bounding box center [110, 242] width 137 height 10
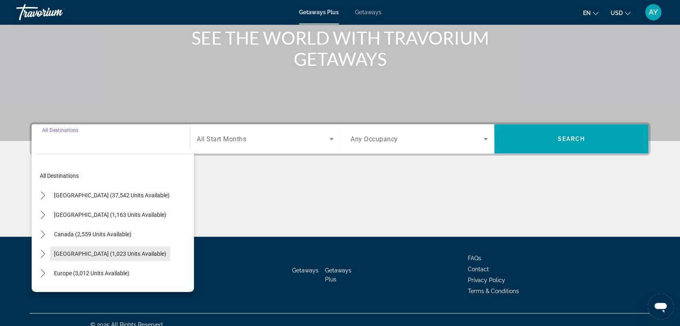
scroll to position [112, 0]
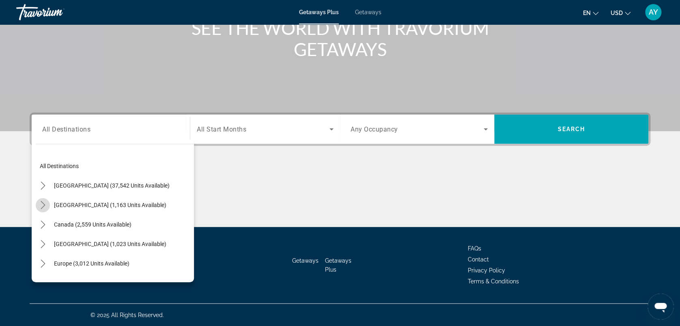
click at [44, 204] on icon "Toggle Mexico (1,163 units available) submenu" at bounding box center [43, 205] width 4 height 8
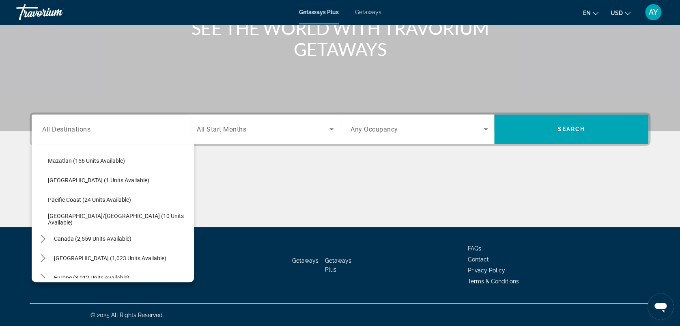
scroll to position [187, 0]
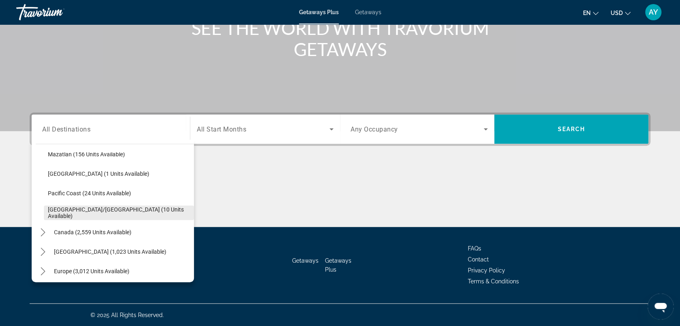
click at [86, 211] on span "[GEOGRAPHIC_DATA]/[GEOGRAPHIC_DATA] (10 units available)" at bounding box center [119, 212] width 142 height 13
type input "**********"
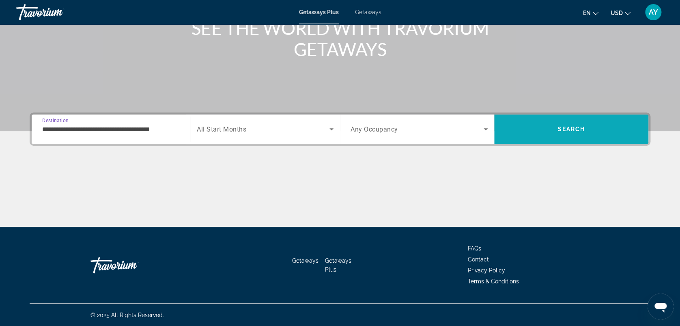
click at [572, 127] on span "Search" at bounding box center [571, 129] width 28 height 6
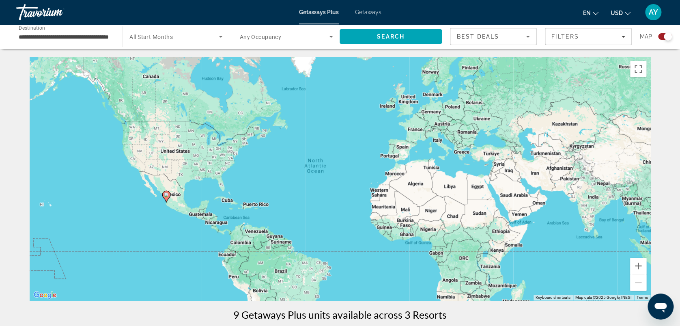
click at [662, 36] on div "Search widget" at bounding box center [665, 36] width 14 height 6
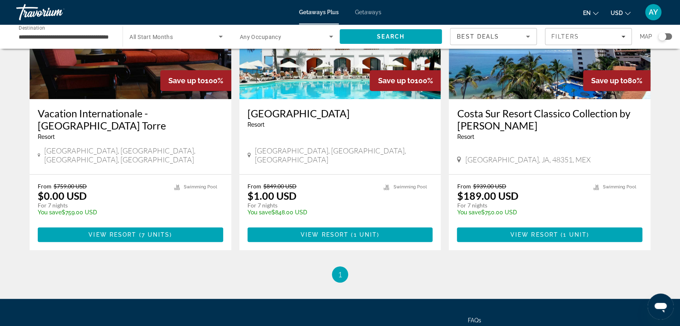
scroll to position [54, 0]
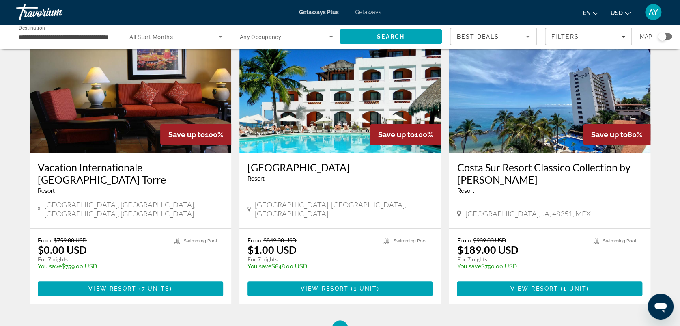
click at [498, 103] on img "Main content" at bounding box center [549, 88] width 202 height 130
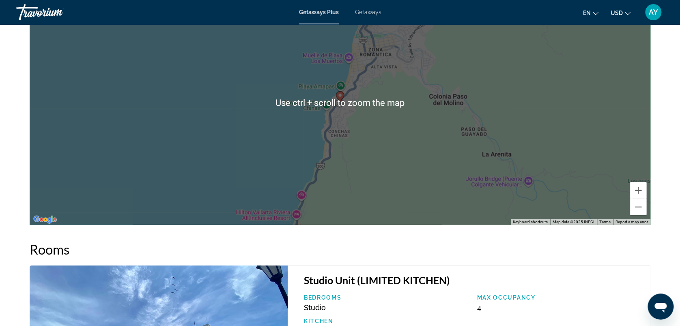
scroll to position [973, 0]
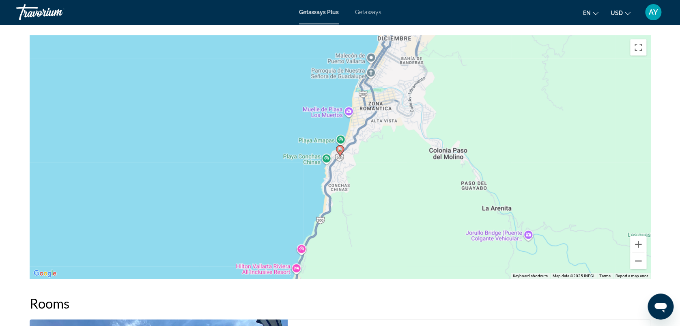
click at [640, 262] on button "Zoom out" at bounding box center [638, 261] width 16 height 16
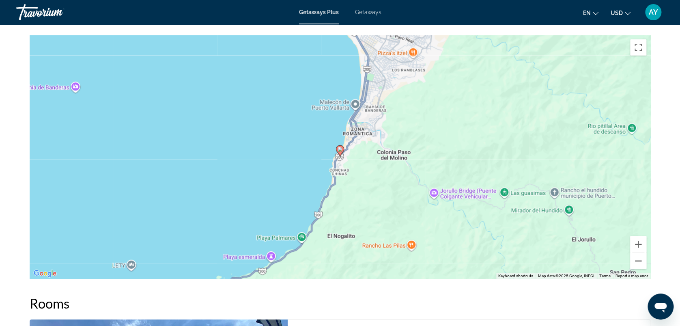
click at [640, 262] on button "Zoom out" at bounding box center [638, 261] width 16 height 16
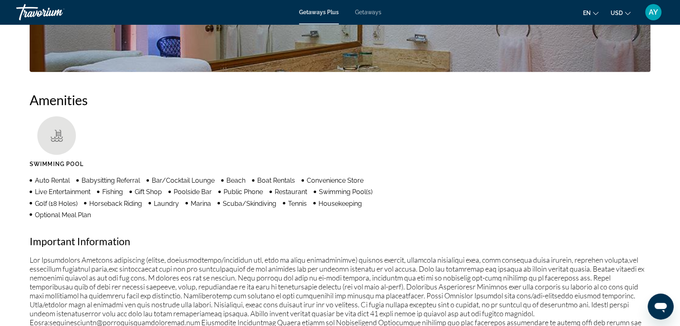
scroll to position [395, 0]
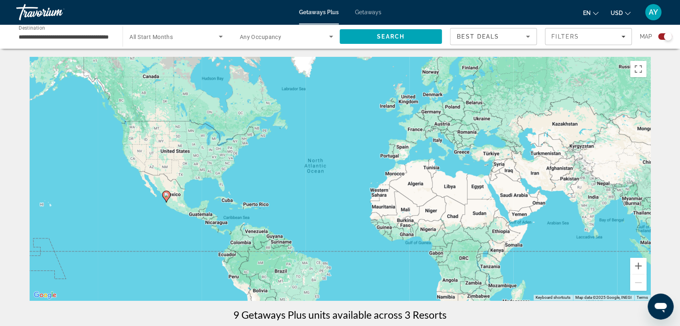
click at [660, 36] on div "Search widget" at bounding box center [665, 36] width 14 height 6
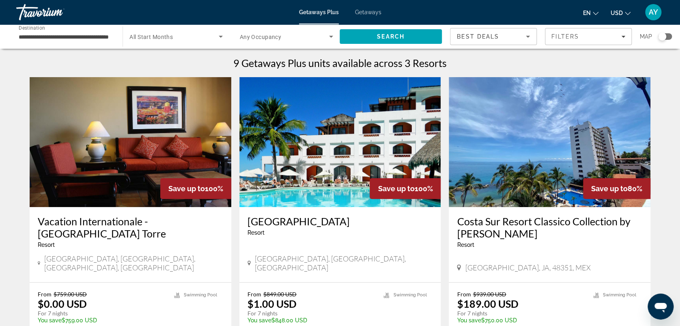
click at [335, 132] on img "Main content" at bounding box center [340, 142] width 202 height 130
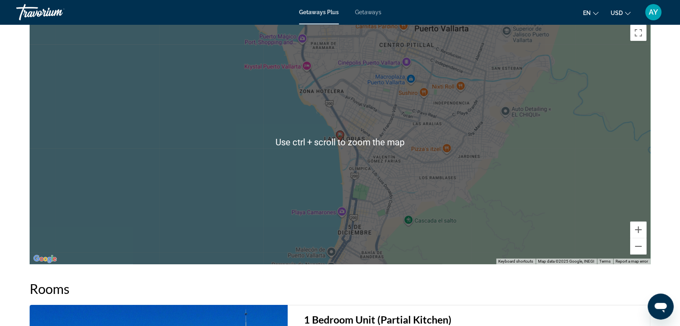
scroll to position [1027, 0]
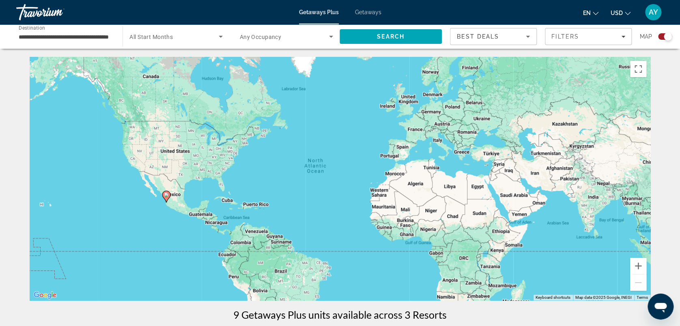
click at [660, 35] on div "Search widget" at bounding box center [665, 36] width 14 height 6
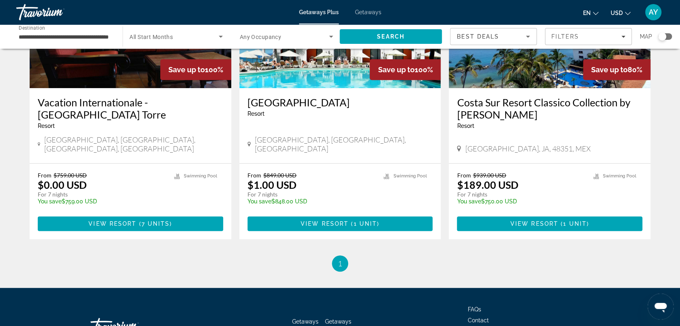
scroll to position [9, 0]
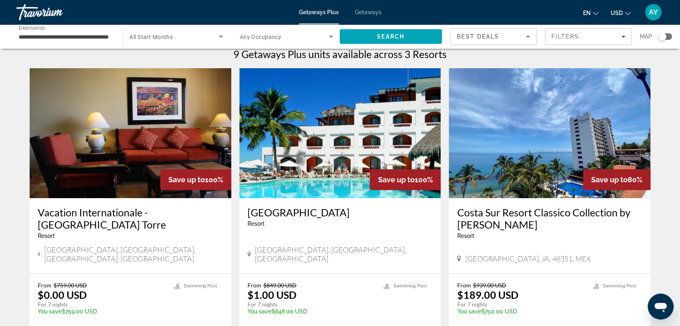
click at [127, 129] on img "Main content" at bounding box center [131, 133] width 202 height 130
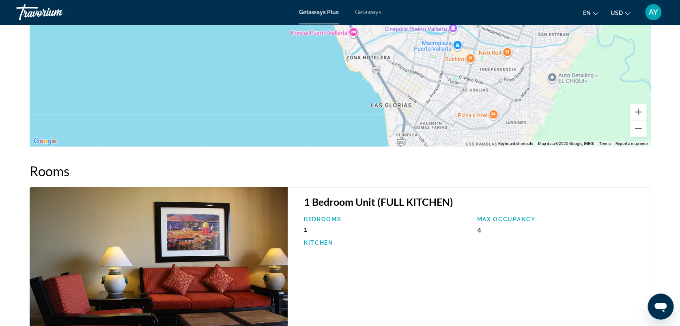
scroll to position [1002, 0]
